Goal: Information Seeking & Learning: Find specific fact

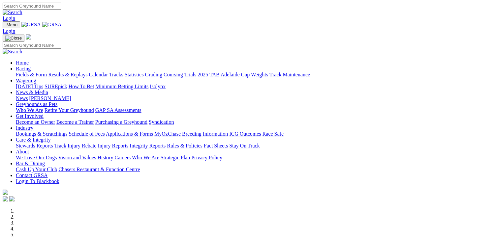
click at [75, 72] on link "Results & Replays" at bounding box center [67, 75] width 39 height 6
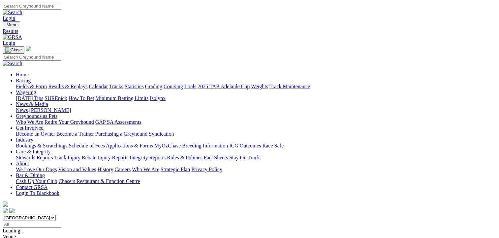
click at [56, 215] on select "[GEOGRAPHIC_DATA] [GEOGRAPHIC_DATA] [GEOGRAPHIC_DATA] [GEOGRAPHIC_DATA] [GEOGRA…" at bounding box center [29, 218] width 53 height 6
click at [43, 215] on select "South Australia New South Wales Northern Territory Queensland Tasmania Victoria…" at bounding box center [29, 218] width 53 height 6
click at [56, 215] on select "South Australia New South Wales Northern Territory Queensland Tasmania Victoria…" at bounding box center [29, 218] width 53 height 6
select select "NT"
click at [43, 215] on select "South Australia New South Wales Northern Territory Queensland Tasmania Victoria…" at bounding box center [29, 218] width 53 height 6
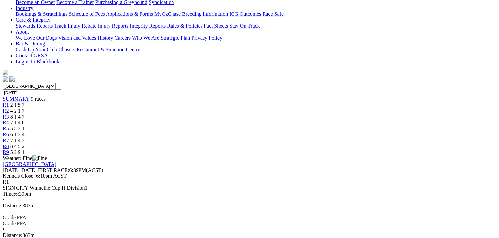
drag, startPoint x: 36, startPoint y: 99, endPoint x: 463, endPoint y: 177, distance: 433.6
copy tbody "1 Dirty Dancing T: Graeme Ferns 22.30 - $12.40 10.98 11.32 22.30 - $12.40 33.1 …"
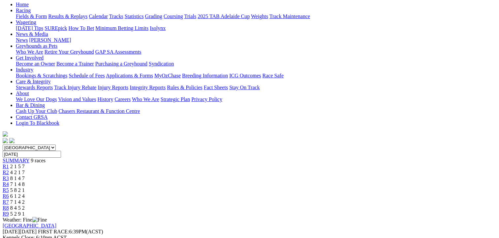
scroll to position [66, 0]
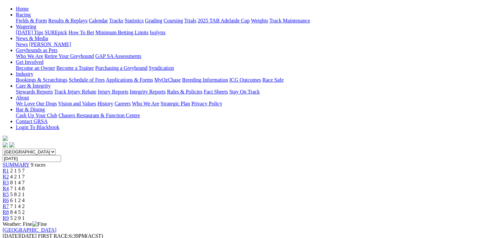
click at [160, 174] on div "R2 4 2 1 7" at bounding box center [249, 177] width 493 height 6
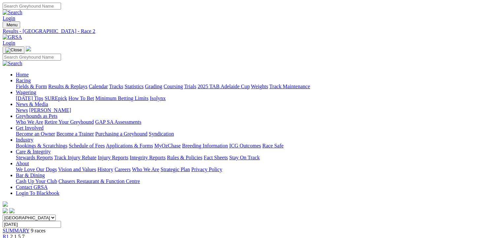
scroll to position [132, 0]
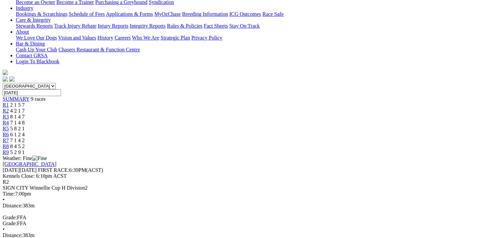
drag, startPoint x: 37, startPoint y: 98, endPoint x: 468, endPoint y: 199, distance: 442.7
copy table "Plc Box Name Fin Time M SP 1ST SEC 2ND SEC Fin Time Margin SP W(KG)"
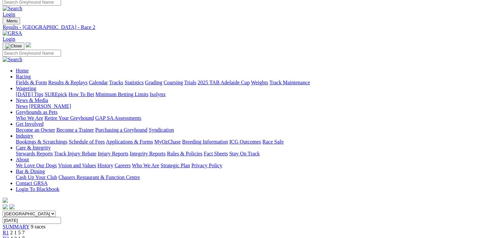
scroll to position [0, 0]
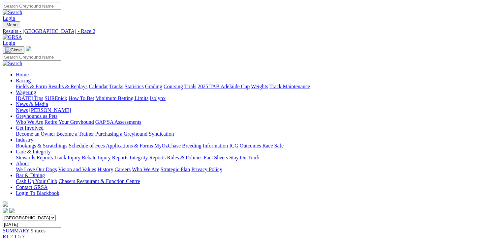
drag, startPoint x: 440, startPoint y: 78, endPoint x: 446, endPoint y: 82, distance: 6.9
click at [61, 221] on input "[DATE]" at bounding box center [32, 224] width 58 height 7
type input "Yesterday, 3 Sep 2025"
click at [84, 84] on link "Results & Replays" at bounding box center [67, 87] width 39 height 6
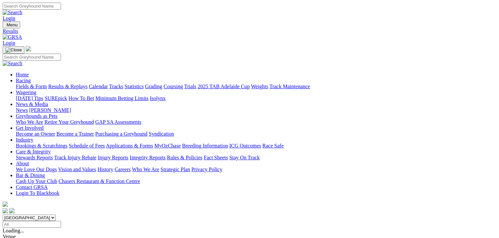
click at [56, 215] on select "South Australia New South Wales Northern Territory Queensland Tasmania Victoria…" at bounding box center [29, 218] width 53 height 6
select select "NT"
click at [43, 215] on select "South Australia New South Wales Northern Territory Queensland Tasmania Victoria…" at bounding box center [29, 218] width 53 height 6
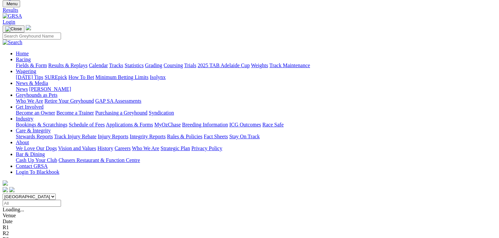
scroll to position [33, 0]
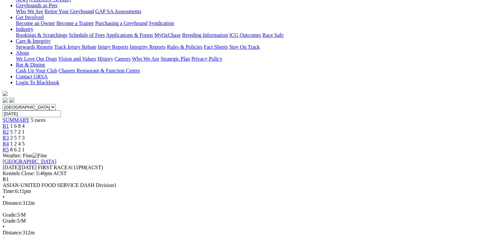
scroll to position [132, 0]
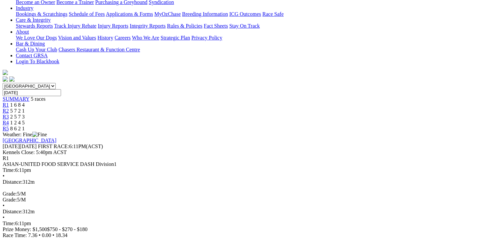
drag, startPoint x: 37, startPoint y: 98, endPoint x: 429, endPoint y: 178, distance: 399.6
copy tbody "1 Zombie Boss T: [PERSON_NAME] 18.34 - $2.10 - - 18.34 - $2.10 2 Bagot Bullet T…"
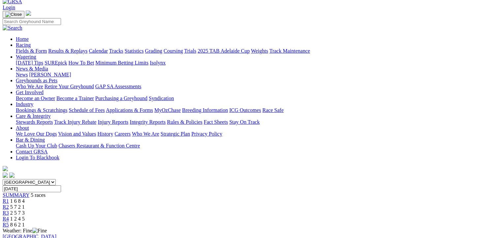
scroll to position [33, 0]
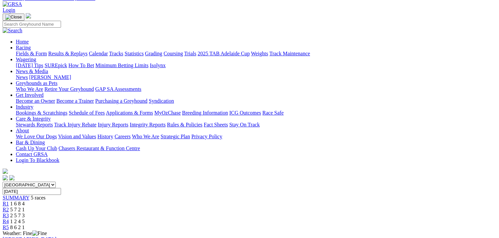
click at [25, 207] on span "5 7 2 1" at bounding box center [17, 210] width 14 height 6
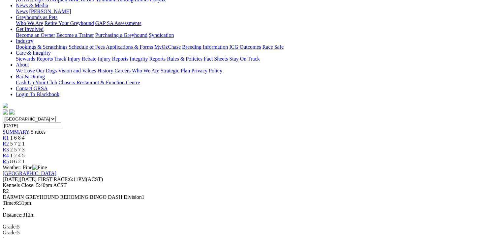
scroll to position [132, 0]
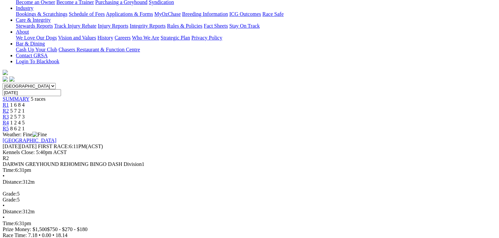
drag, startPoint x: 37, startPoint y: 99, endPoint x: 431, endPoint y: 198, distance: 406.9
copy tbody "1 Scotch Finger T: Graeme Ferns 18.14 - $4.10 - - 18.14 - $4.10 2 Kelmar Boss T…"
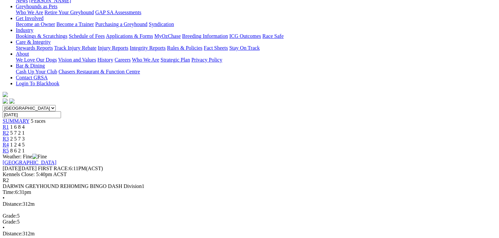
scroll to position [99, 0]
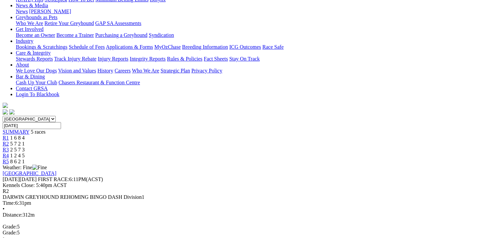
click at [272, 147] on div "R3 2 5 7 3" at bounding box center [249, 150] width 493 height 6
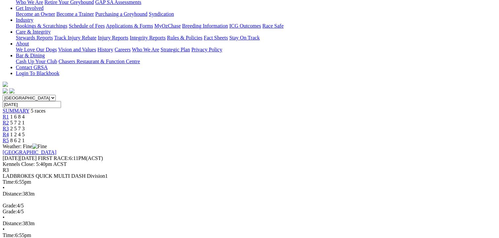
scroll to position [132, 0]
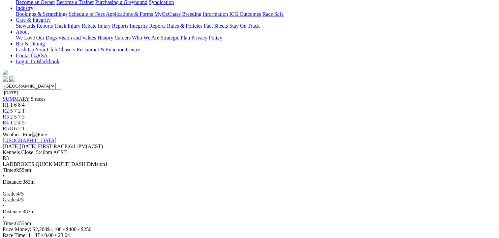
drag, startPoint x: 37, startPoint y: 97, endPoint x: 433, endPoint y: 220, distance: 414.9
copy tbody "1 Canya Keep Cool T: Harrison Brown 23.04 - $1.30 - - 23.04 - $1.30 2 Lawn Keep…"
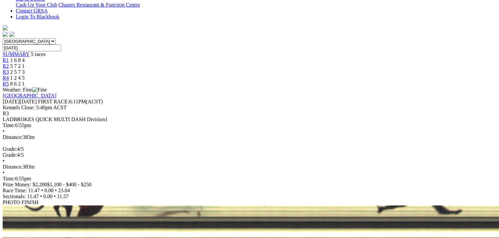
scroll to position [231, 0]
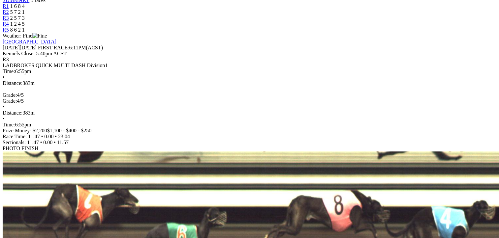
drag, startPoint x: 36, startPoint y: 146, endPoint x: 433, endPoint y: 157, distance: 397.6
copy tr "8 Judiciary T: Rob Brown SA Bred 23.64 8.75 $396.70 - - 23.64 8.75 $396.70"
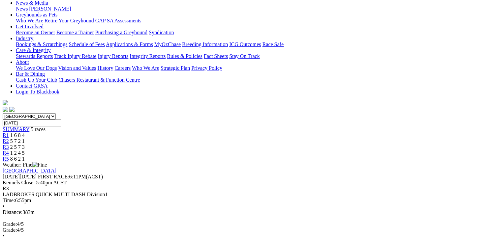
scroll to position [66, 0]
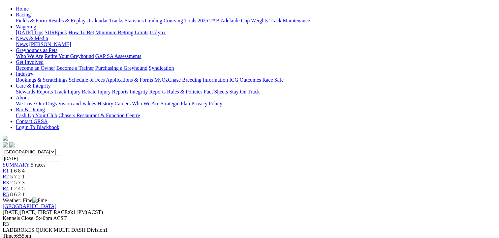
click at [25, 186] on span "1 2 4 5" at bounding box center [17, 189] width 14 height 6
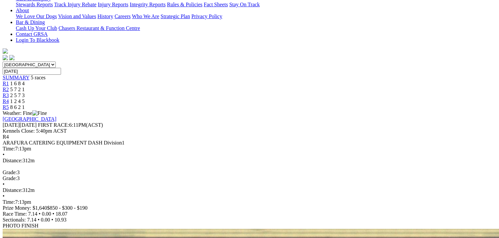
scroll to position [165, 0]
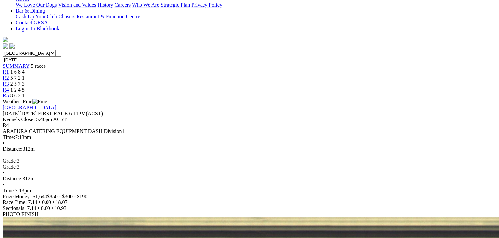
drag, startPoint x: 39, startPoint y: 63, endPoint x: 435, endPoint y: 143, distance: 404.2
copy tbody "1 [PERSON_NAME] On Fire T: [PERSON_NAME] 18.07 - $3.50 - - 18.07 - $3.50 2 [PER…"
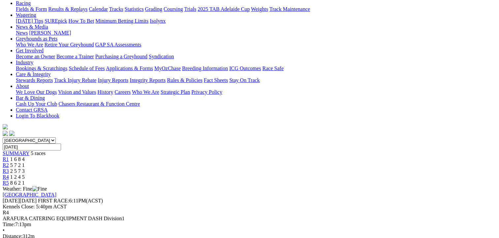
scroll to position [66, 0]
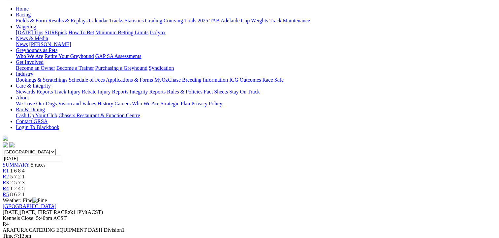
click at [25, 192] on span "8 6 2 1" at bounding box center [17, 195] width 14 height 6
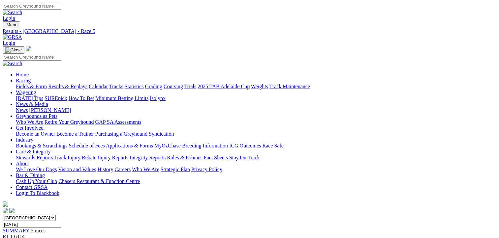
scroll to position [132, 0]
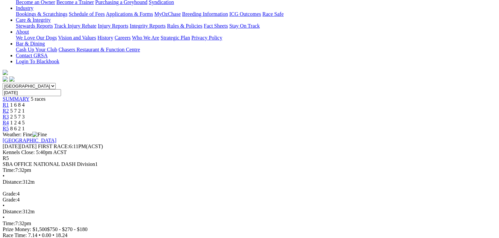
drag, startPoint x: 36, startPoint y: 99, endPoint x: 431, endPoint y: 159, distance: 399.6
copy tbody "1 [PERSON_NAME]'s Chance T: [PERSON_NAME] 18.24 - $1.30 - - 18.24 - $1.30 2 Pol…"
